Goal: Information Seeking & Learning: Learn about a topic

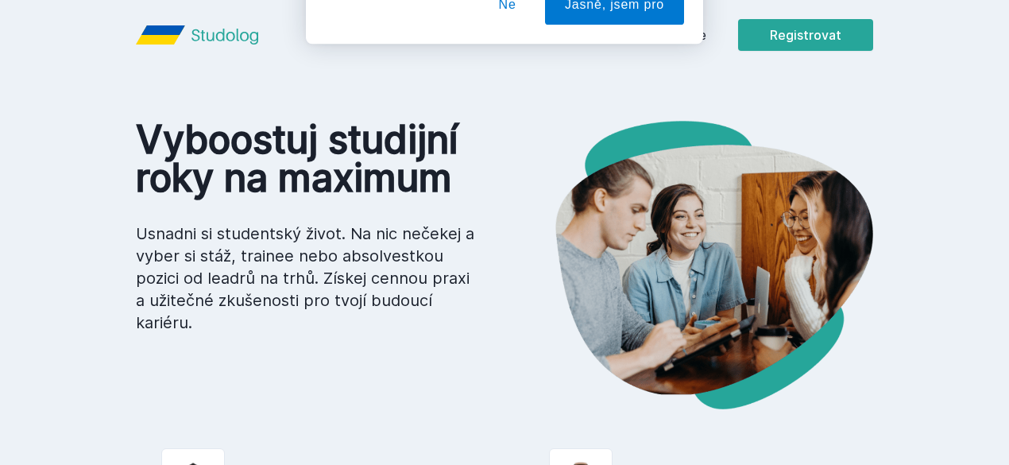
click at [779, 36] on div "[PERSON_NAME] dostávat tipy ohledně studia, nových testů, hodnocení učitelů a p…" at bounding box center [504, 70] width 1009 height 141
click at [522, 102] on button "Ne" at bounding box center [507, 103] width 57 height 40
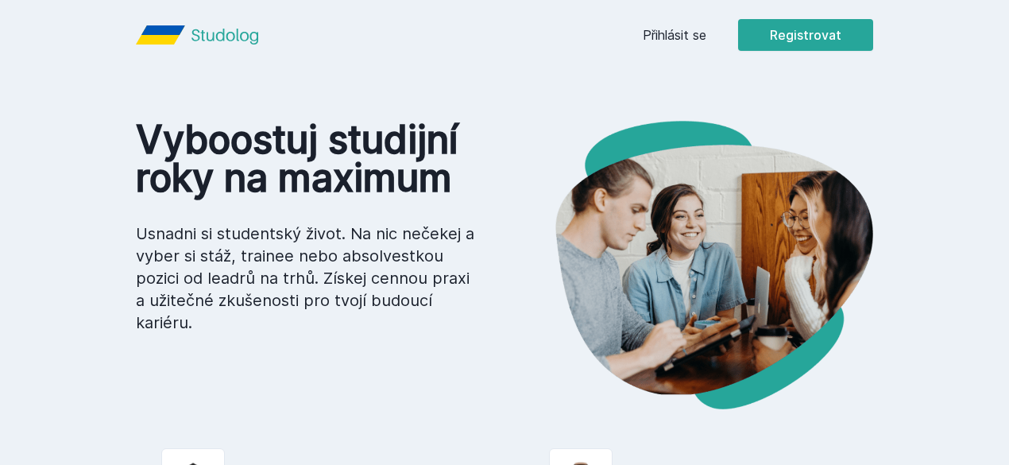
click at [707, 29] on link "Přihlásit se" at bounding box center [675, 34] width 64 height 19
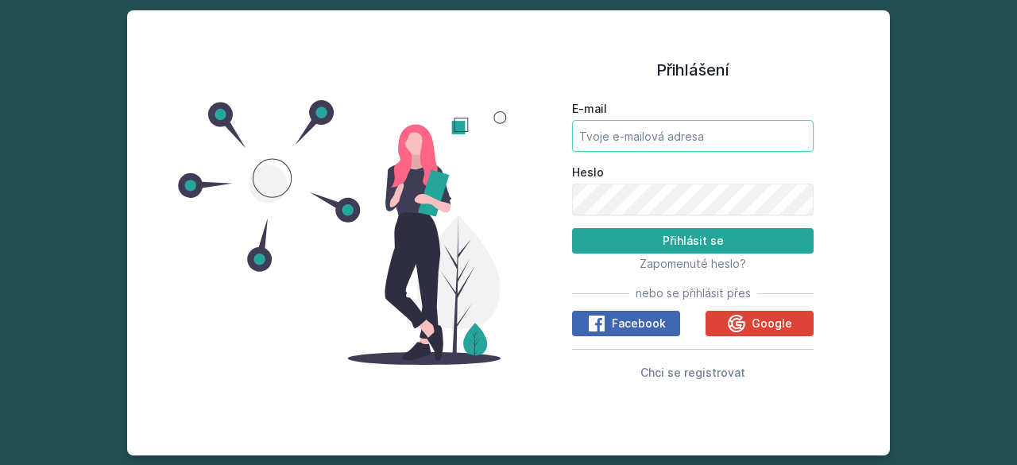
click at [655, 141] on input "E-mail" at bounding box center [693, 136] width 242 height 32
type input "[EMAIL_ADDRESS][DOMAIN_NAME]"
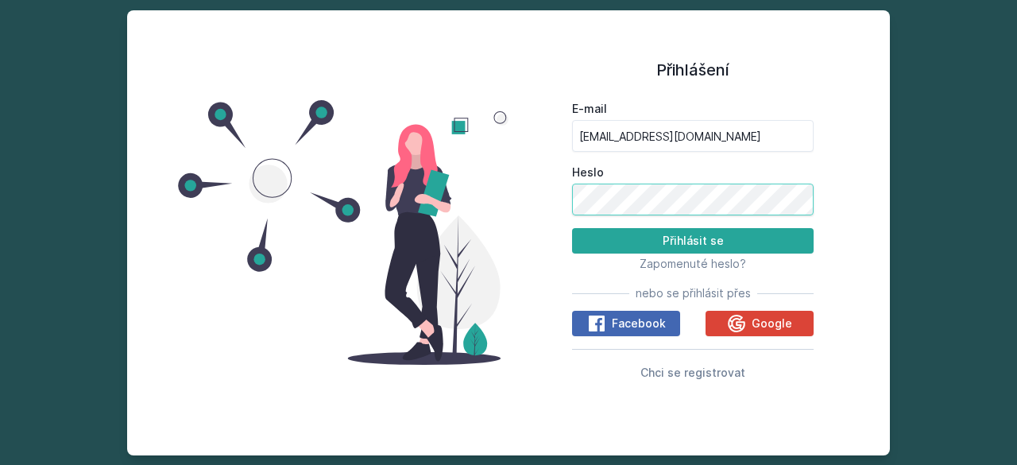
click at [572, 228] on button "Přihlásit se" at bounding box center [693, 240] width 242 height 25
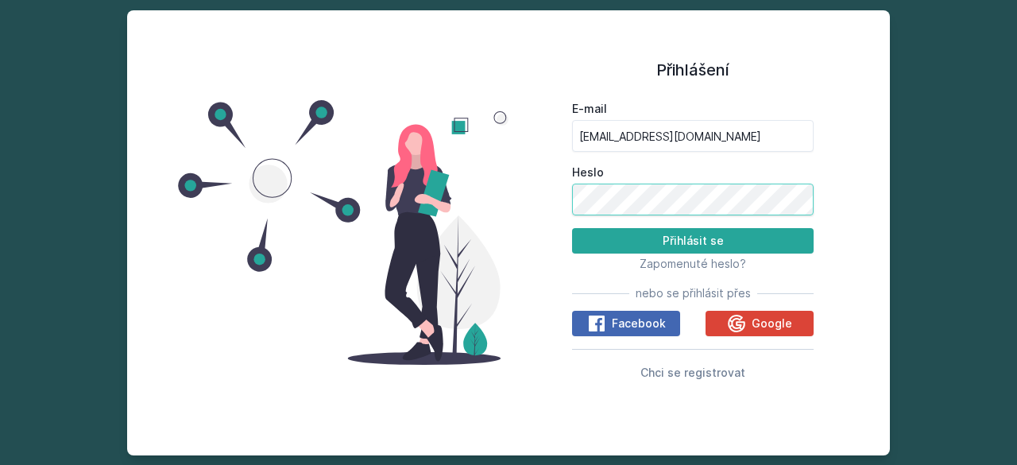
click at [572, 228] on button "Přihlásit se" at bounding box center [693, 240] width 242 height 25
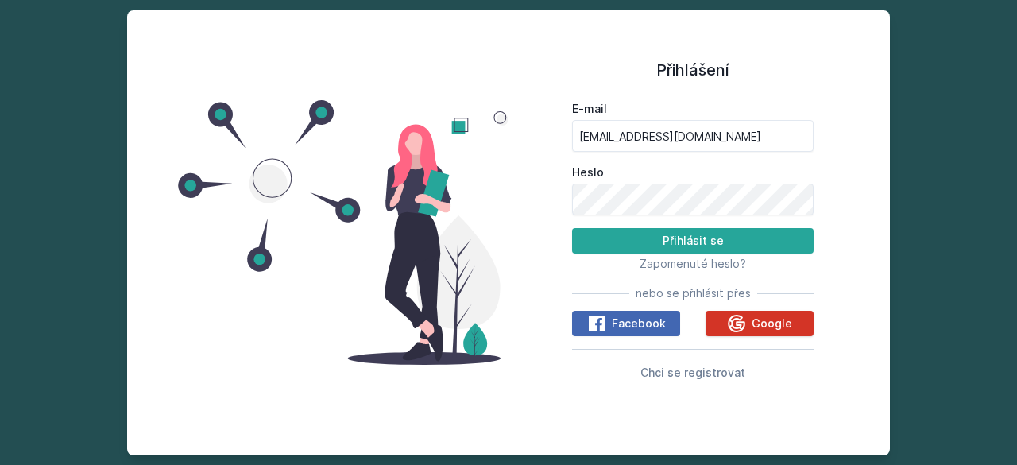
click at [769, 330] on span "Google" at bounding box center [772, 324] width 41 height 16
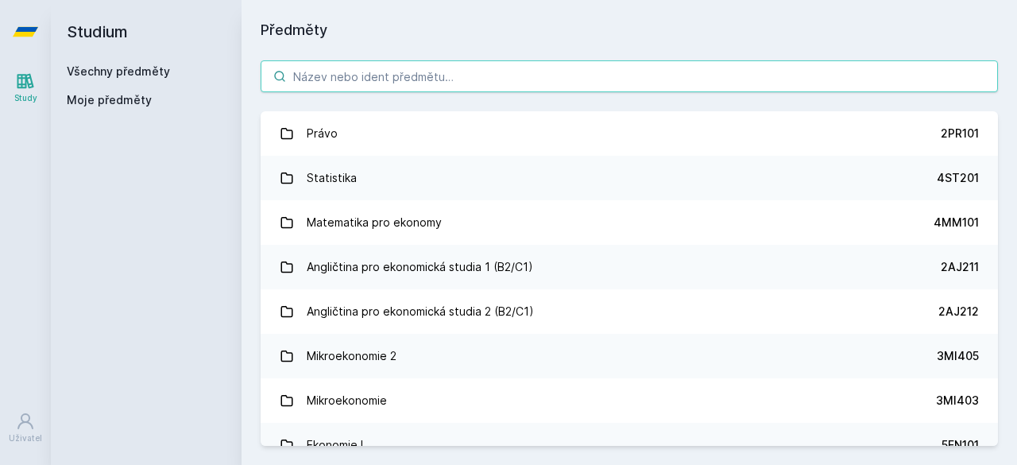
click at [544, 79] on input "search" at bounding box center [630, 76] width 738 height 32
type input "S"
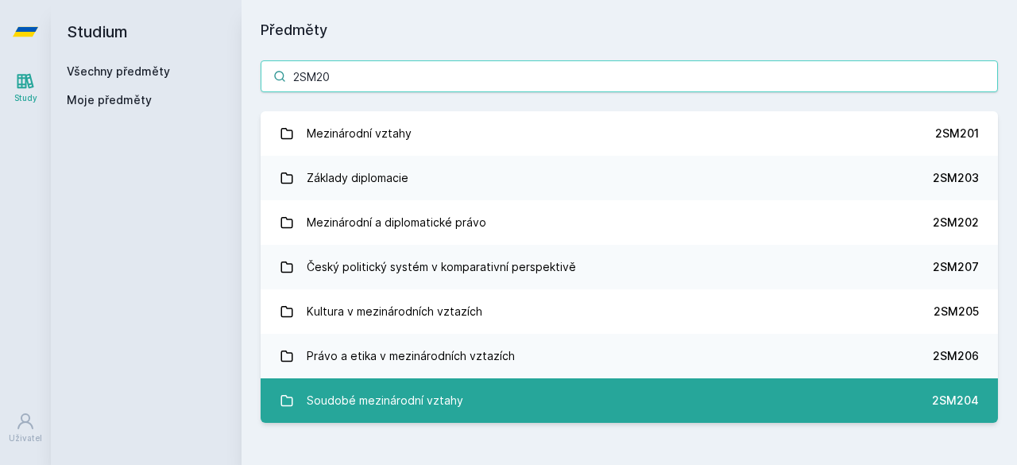
type input "2SM20"
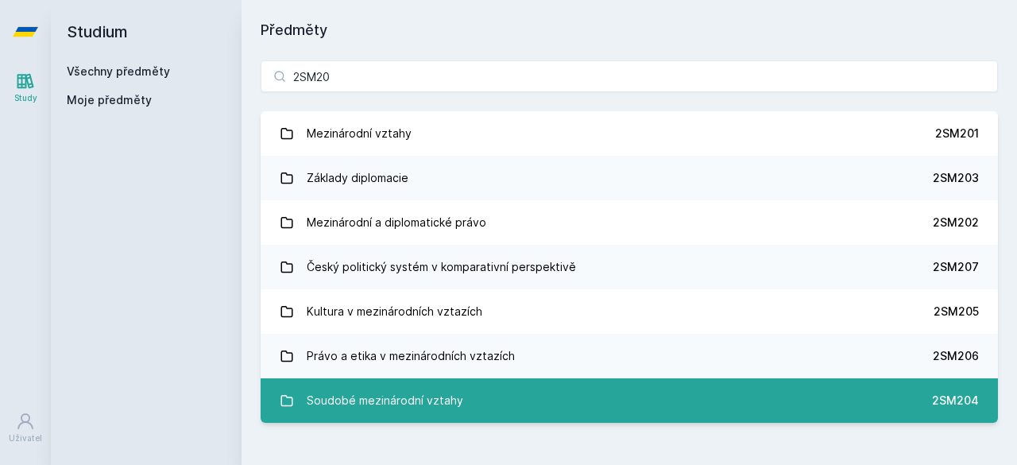
click at [324, 395] on div "Soudobé mezinárodní vztahy" at bounding box center [385, 401] width 157 height 32
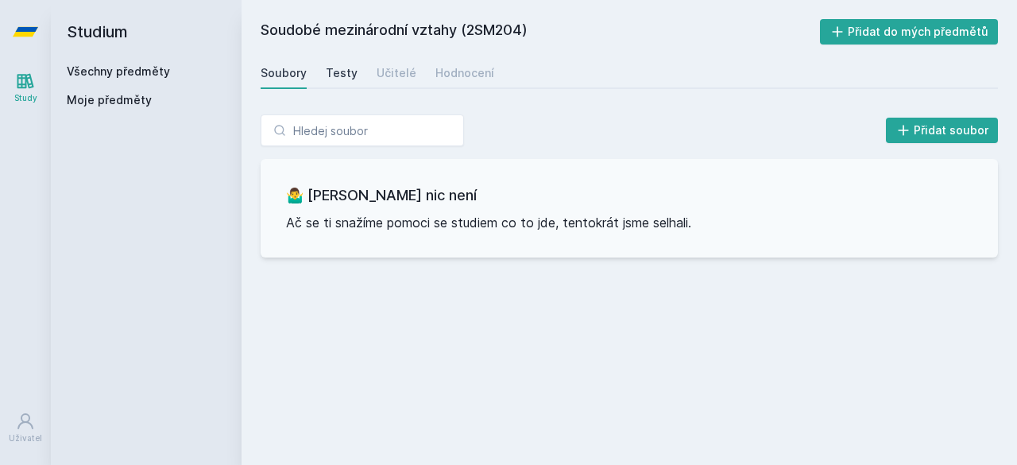
click at [339, 81] on link "Testy" at bounding box center [342, 73] width 32 height 32
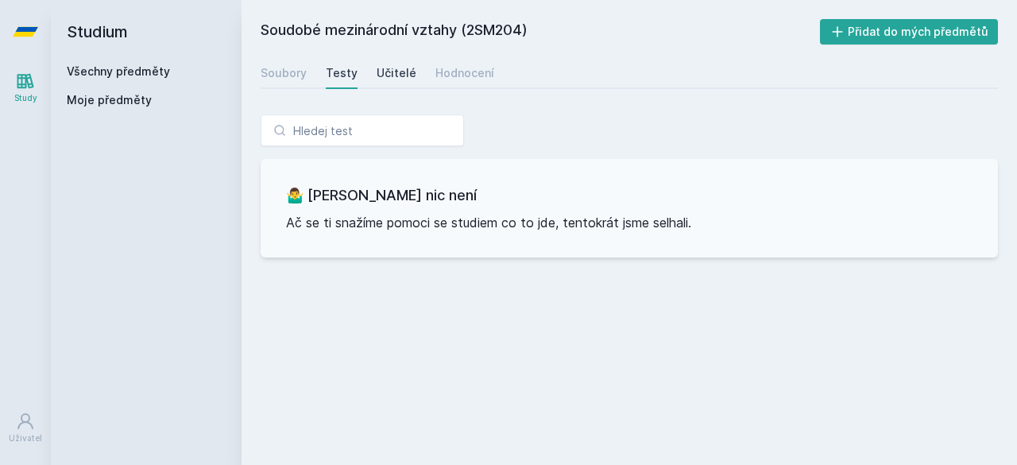
click at [393, 74] on div "Učitelé" at bounding box center [397, 73] width 40 height 16
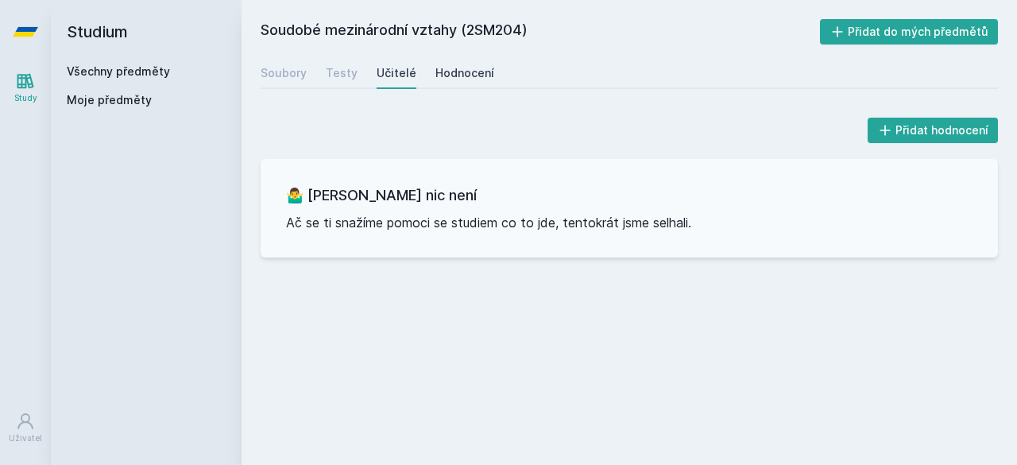
click at [450, 72] on div "Hodnocení" at bounding box center [465, 73] width 59 height 16
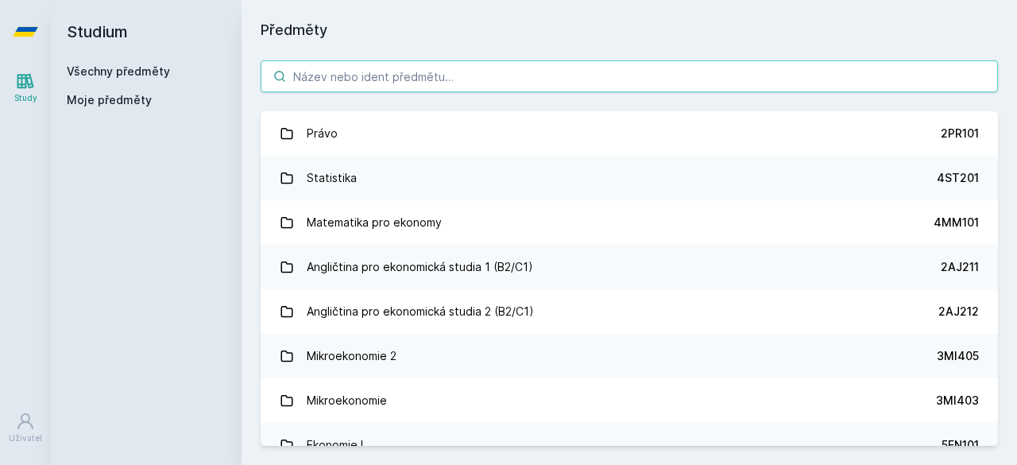
click at [552, 66] on input "search" at bounding box center [630, 76] width 738 height 32
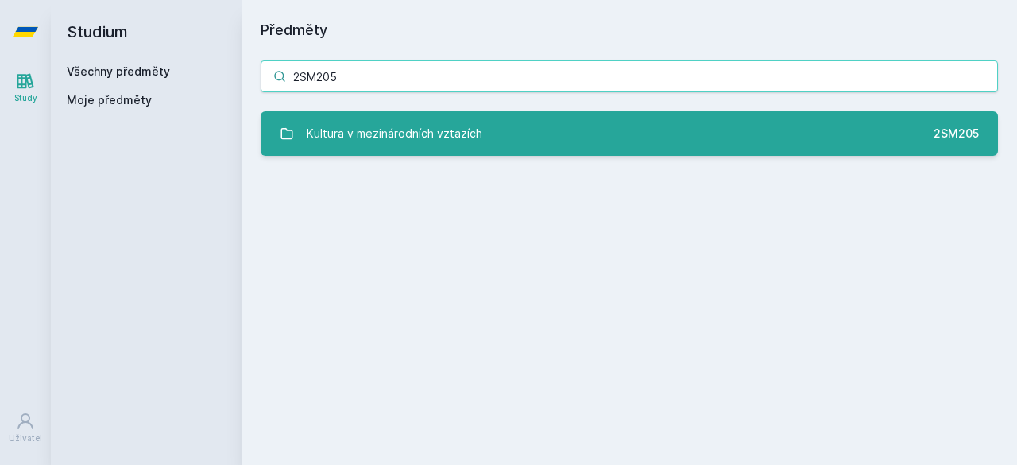
type input "2SM205"
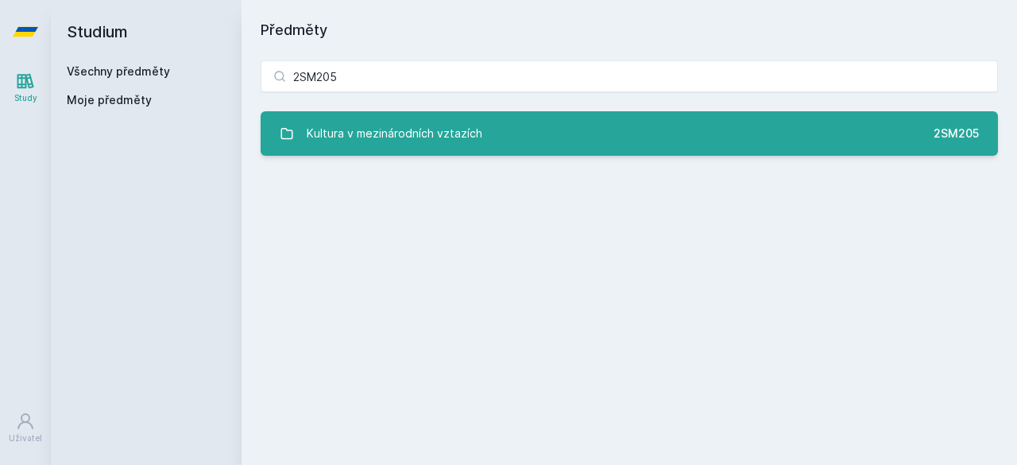
click at [458, 134] on div "Kultura v mezinárodních vztazích" at bounding box center [395, 134] width 176 height 32
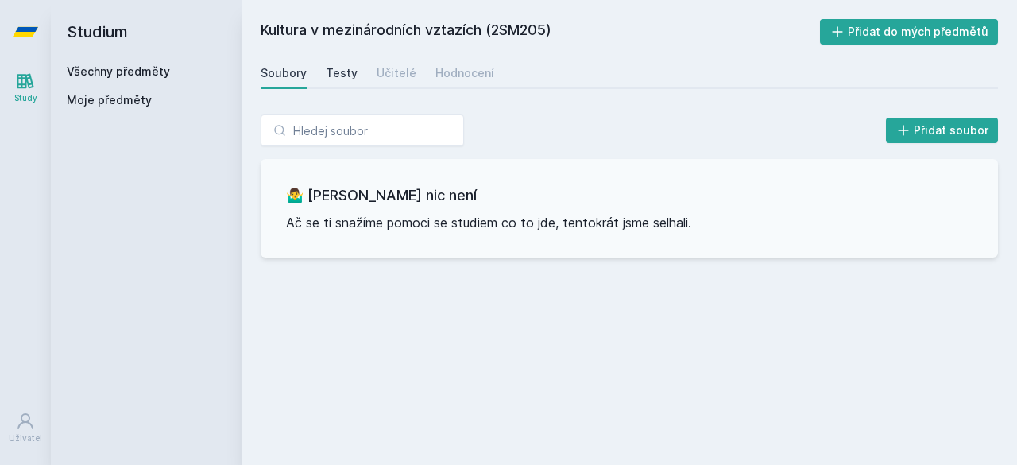
click at [343, 66] on div "Testy" at bounding box center [342, 73] width 32 height 16
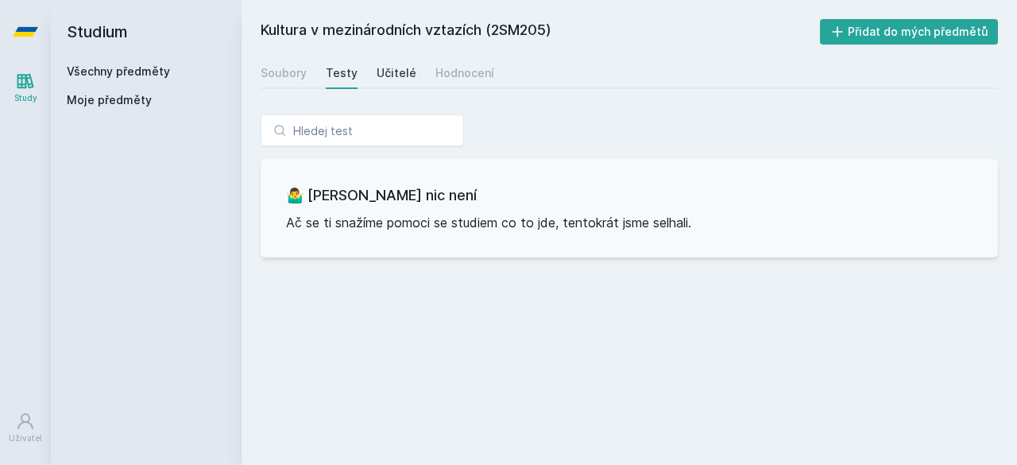
click at [406, 64] on link "Učitelé" at bounding box center [397, 73] width 40 height 32
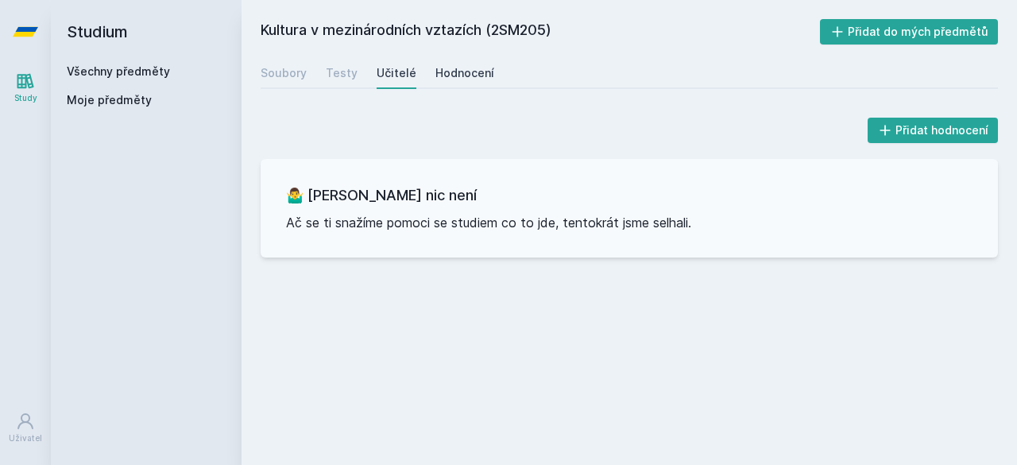
click at [469, 73] on div "Hodnocení" at bounding box center [465, 73] width 59 height 16
